Goal: Task Accomplishment & Management: Manage account settings

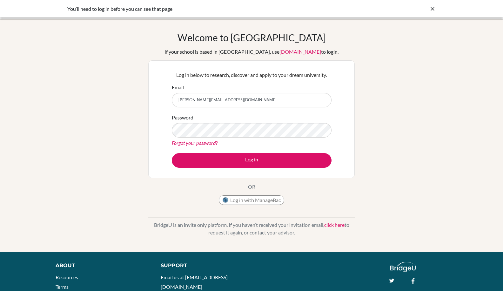
type input "philip.tan@acsinternational.edu.sg"
click at [212, 144] on link "Forgot your password?" at bounding box center [195, 143] width 46 height 6
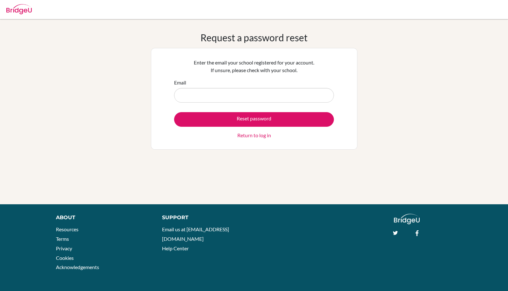
click at [222, 96] on input "Email" at bounding box center [254, 95] width 160 height 15
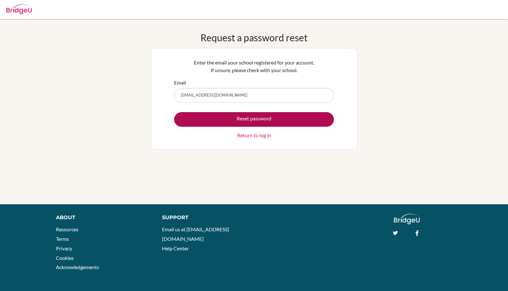
type input "philiptan@acsinternational.edu.sg"
click at [251, 119] on button "Reset password" at bounding box center [254, 119] width 160 height 15
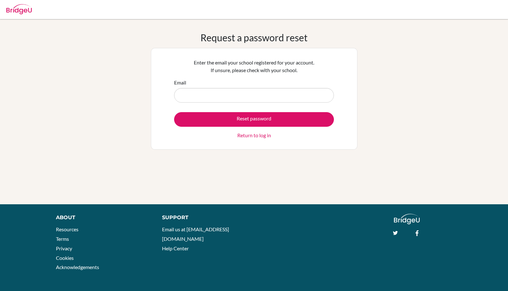
click at [198, 92] on input "Email" at bounding box center [254, 95] width 160 height 15
type input "philiptan@acsinternational.edu.sg"
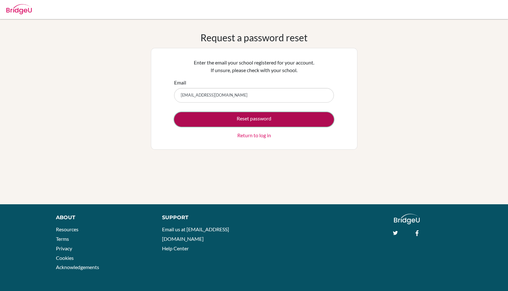
click at [262, 119] on button "Reset password" at bounding box center [254, 119] width 160 height 15
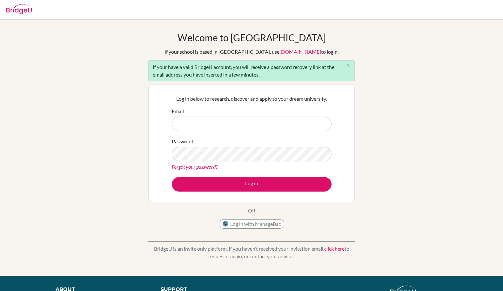
click at [280, 52] on link "[DOMAIN_NAME]" at bounding box center [301, 52] width 42 height 6
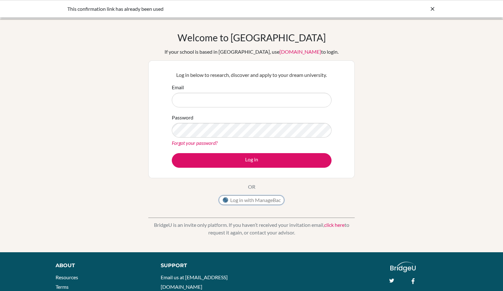
click at [269, 201] on button "Log in with ManageBac" at bounding box center [251, 200] width 65 height 10
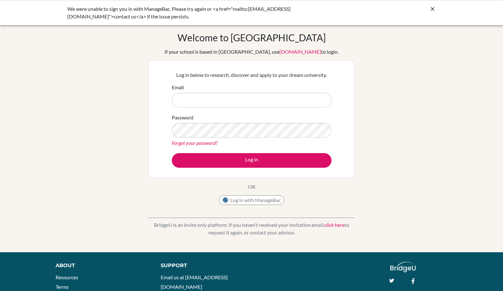
drag, startPoint x: 114, startPoint y: 162, endPoint x: 118, endPoint y: 161, distance: 4.5
click at [114, 162] on div "Welcome to [GEOGRAPHIC_DATA] If your school is based in [GEOGRAPHIC_DATA], use …" at bounding box center [251, 136] width 503 height 208
